Goal: Check status: Check status

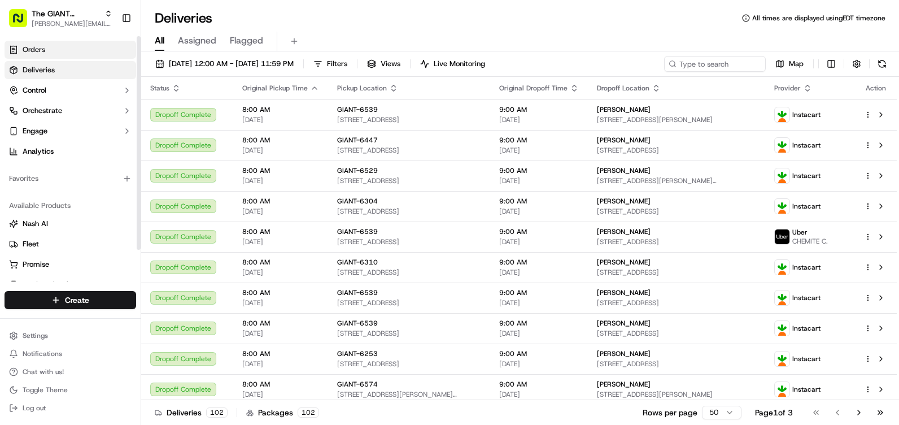
click at [76, 52] on link "Orders" at bounding box center [71, 50] width 132 height 18
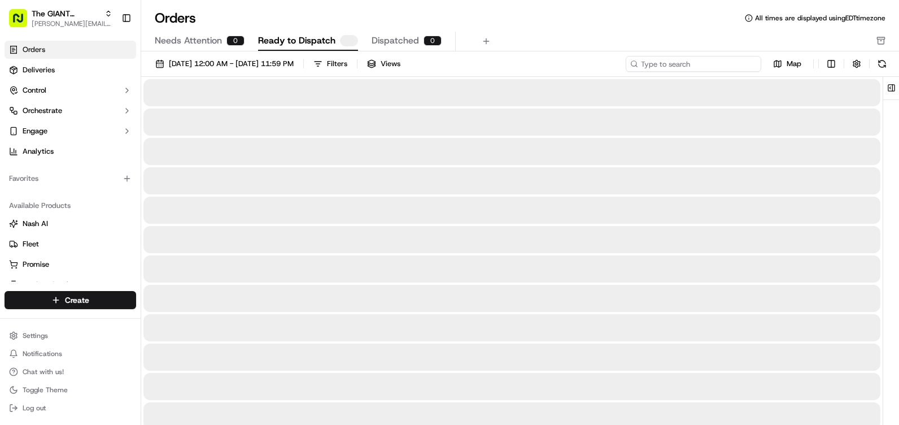
click at [718, 64] on input at bounding box center [693, 64] width 135 height 16
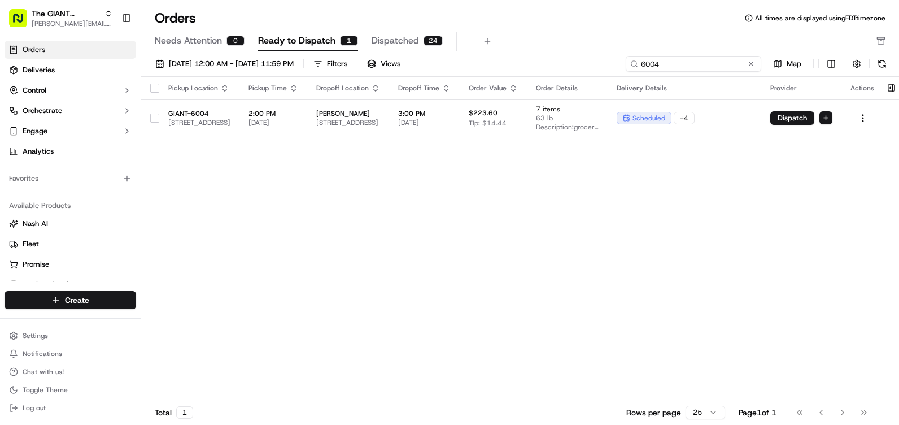
type input "6004"
click at [775, 295] on div "Pickup Location Pickup Time Dropoff Location Dropoff Time Order Value Order Det…" at bounding box center [512, 238] width 743 height 323
